Goal: Information Seeking & Learning: Learn about a topic

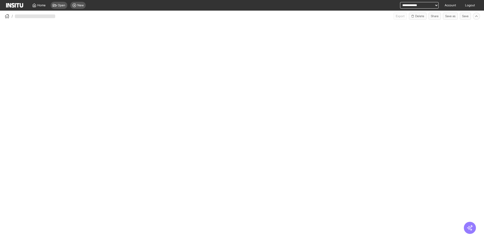
select select "**"
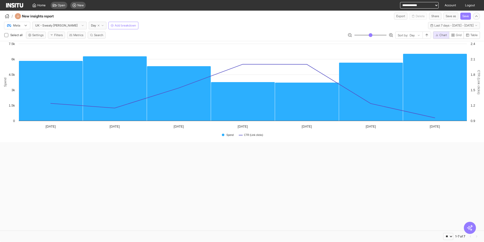
click at [231, 27] on div "Meta UK - Sweaty [PERSON_NAME] Add breakdown Last 7 days - [DATE] - [DATE] [DAT…" at bounding box center [242, 25] width 484 height 10
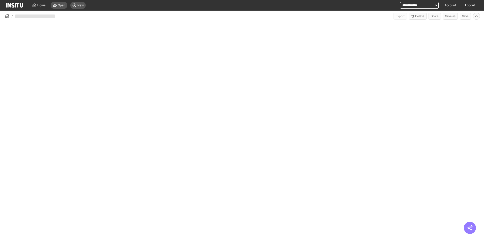
select select "**"
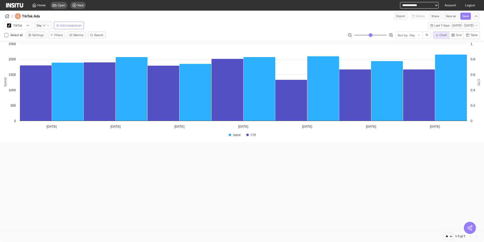
click at [290, 18] on div "/ TikTok Ads Export Delete Share Save as Save" at bounding box center [242, 15] width 484 height 9
click at [285, 20] on div "TikTok Day Add breakdown Last 7 days - Wed 3 - Tue 9 Sep, 2025 3 Sep 25 - 9 Sep…" at bounding box center [242, 25] width 484 height 10
click at [303, 16] on div "/ TikTok Ads Export Delete Share Save as Save" at bounding box center [242, 15] width 484 height 9
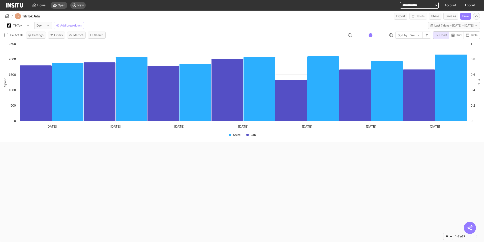
click at [338, 170] on div "Created with Highcharts 11.4.8 Spend CTR Spend CTR 03/09/2025 04/09/2025 05/09/…" at bounding box center [242, 135] width 484 height 189
click at [335, 18] on div "/ TikTok Ads Export Delete Share Save as Save" at bounding box center [242, 15] width 484 height 9
click at [343, 16] on div "/ TikTok Ads Export Delete Share Save as Save" at bounding box center [242, 15] width 484 height 9
click at [334, 17] on div "/ TikTok Ads Export Delete Share Save as Save" at bounding box center [242, 15] width 484 height 9
click at [333, 19] on div "/ TikTok Ads Export Delete Share Save as Save" at bounding box center [242, 15] width 484 height 9
